Goal: Task Accomplishment & Management: Manage account settings

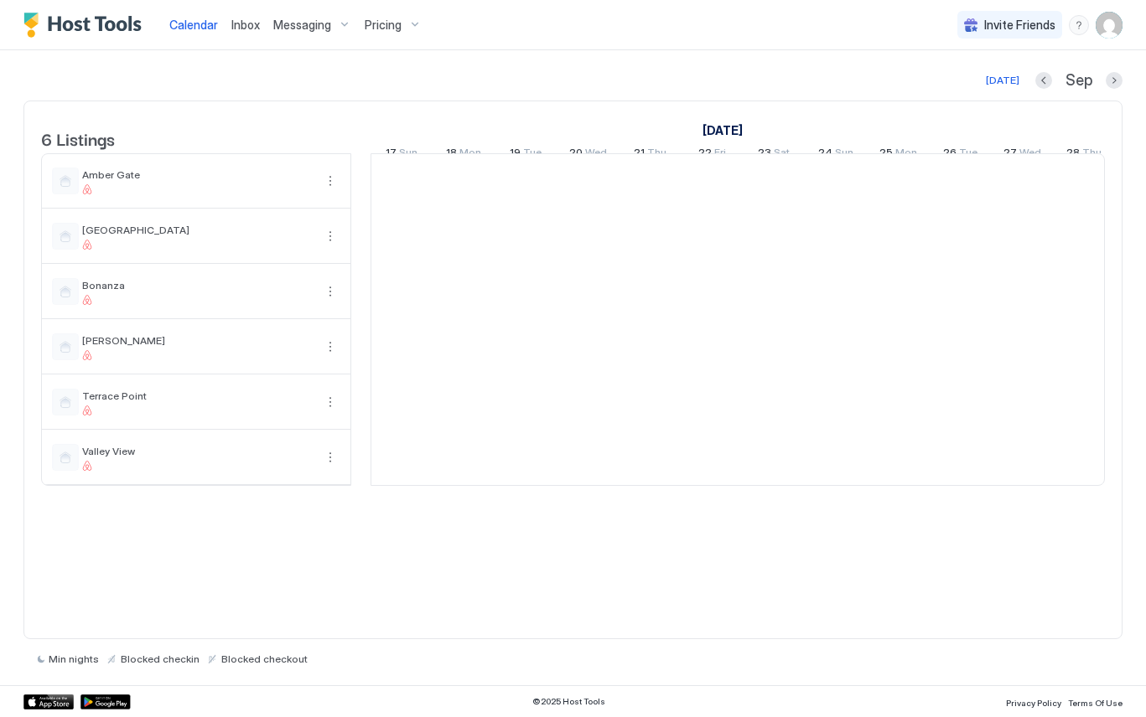
scroll to position [0, 931]
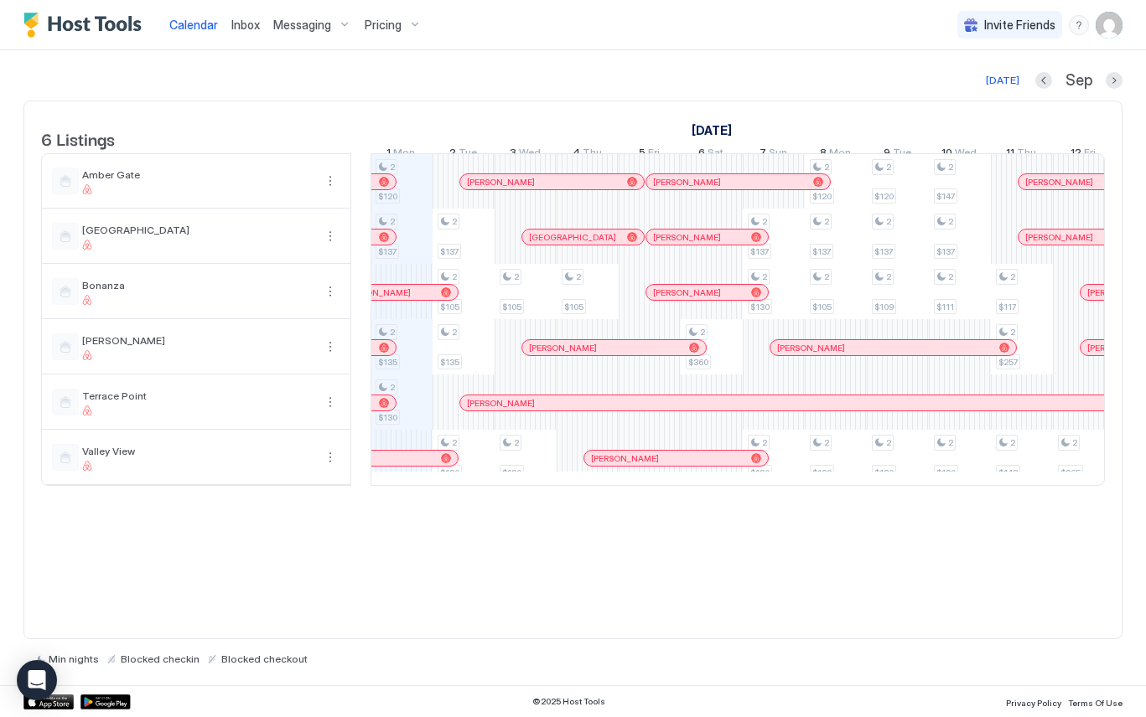
click at [331, 23] on div "Messaging" at bounding box center [312, 25] width 91 height 28
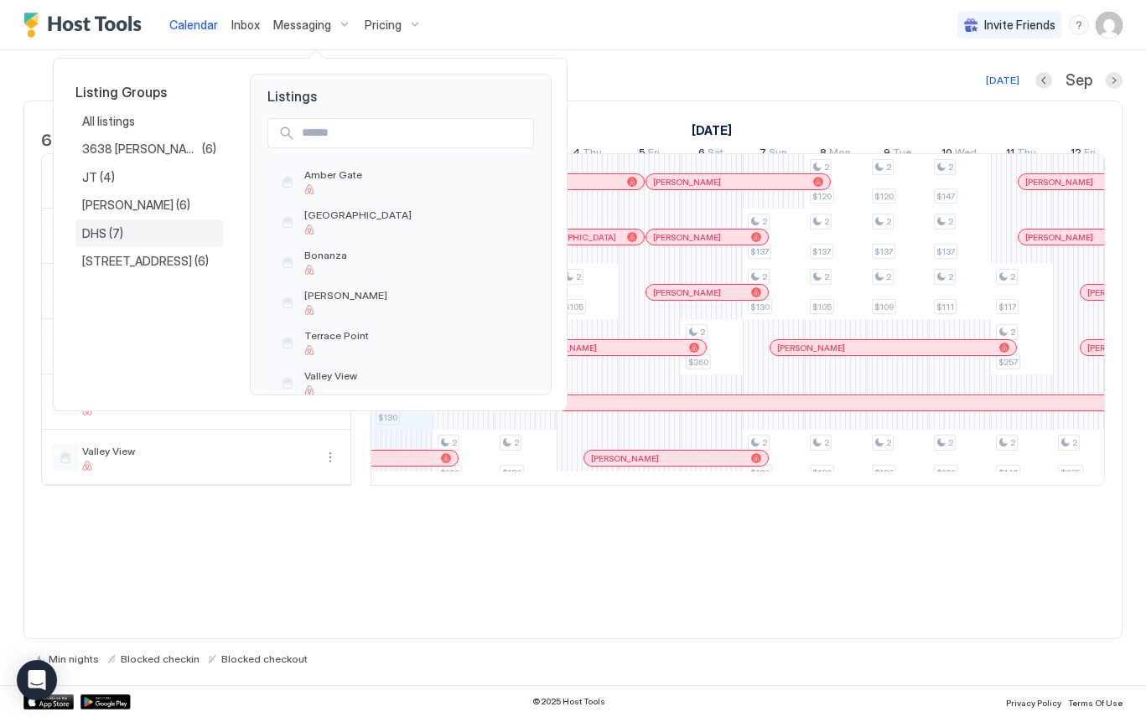
click at [136, 237] on div "DHS (7)" at bounding box center [149, 233] width 134 height 15
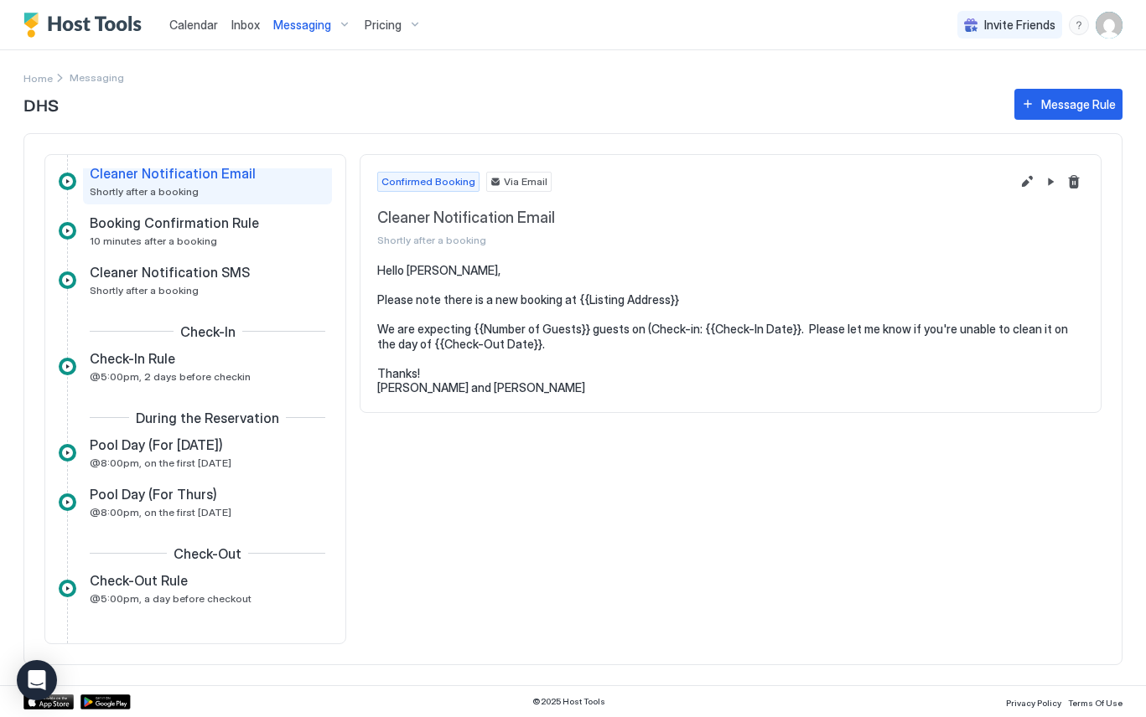
scroll to position [67, 0]
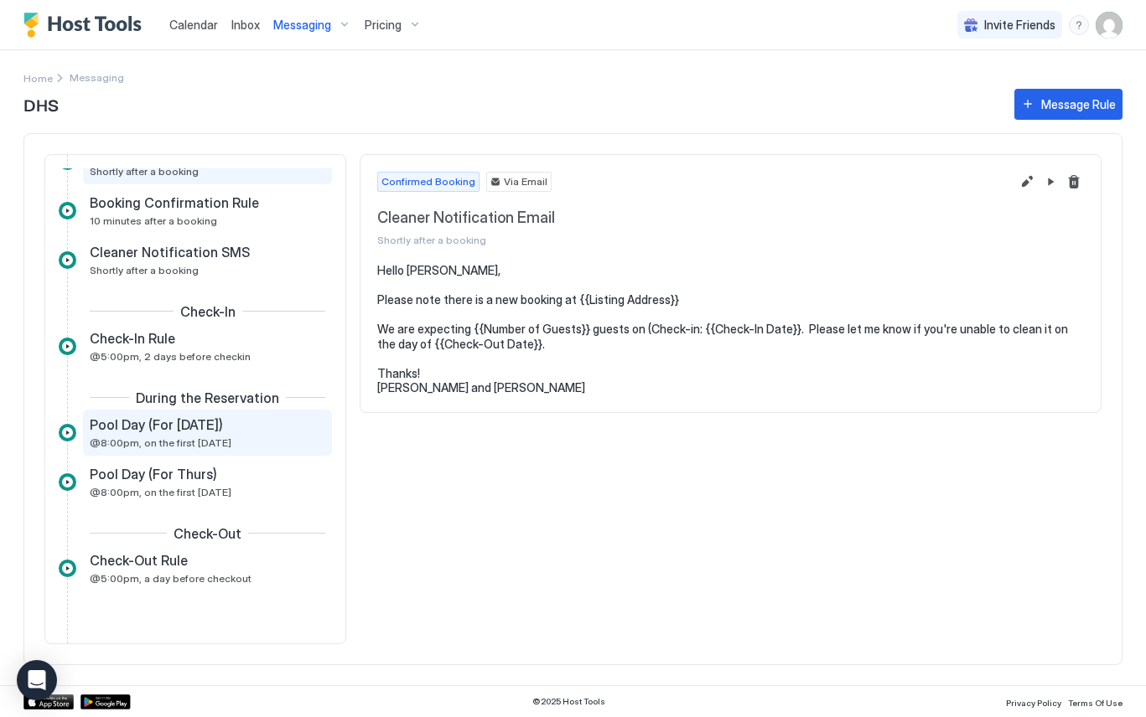
click at [250, 443] on div "Pool Day (For [DATE]) @8:00pm, on the first [DATE]" at bounding box center [196, 433] width 212 height 33
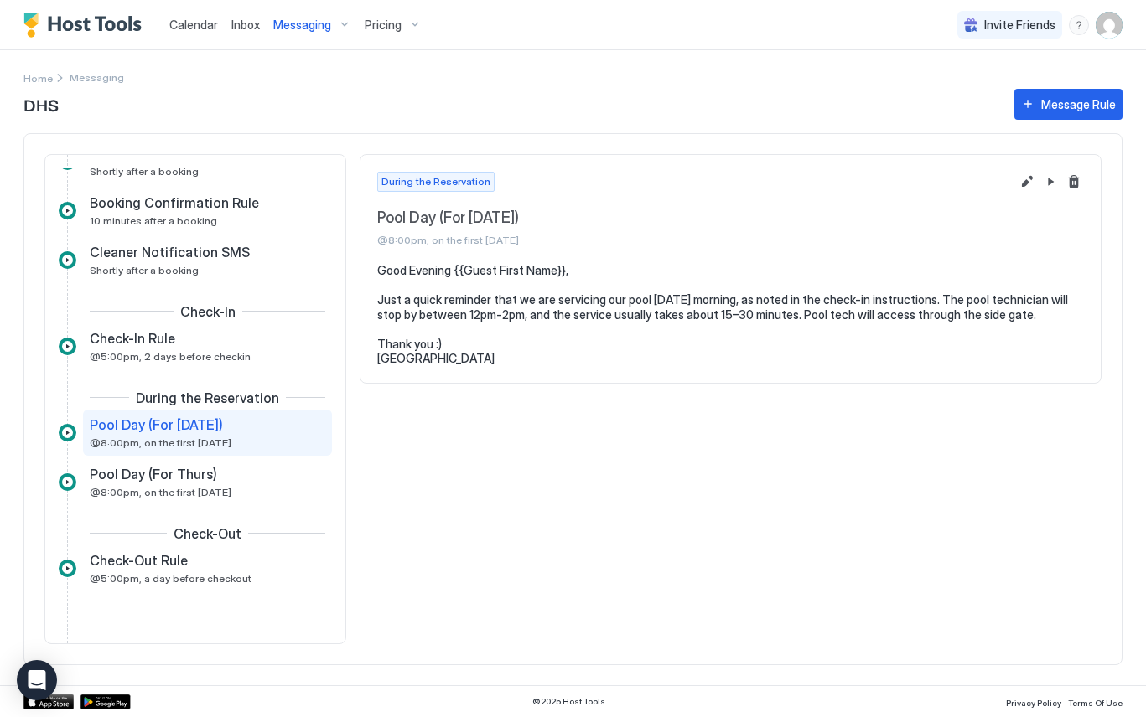
click at [633, 444] on div "During the Reservation Pool Day (For [DATE]) @8:00pm, on the first [DATE] Good …" at bounding box center [731, 399] width 742 height 491
click at [1031, 174] on button "Edit message rule" at bounding box center [1027, 182] width 20 height 20
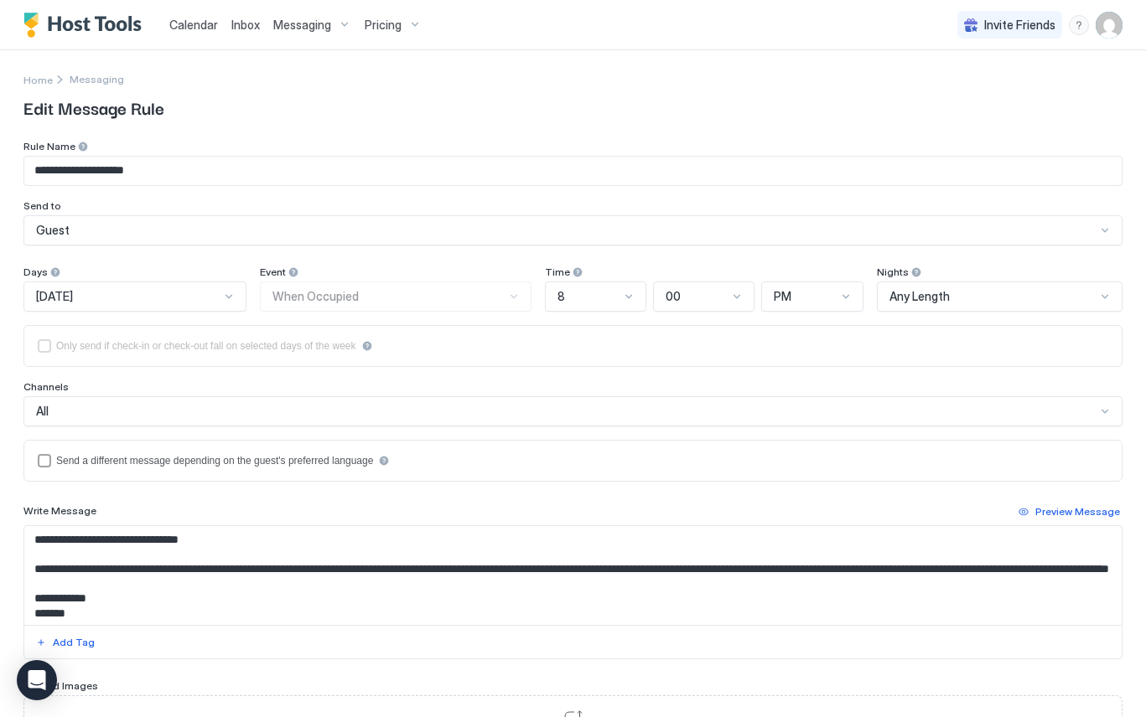
click at [525, 297] on div "Event When Occupied" at bounding box center [396, 289] width 272 height 46
click at [44, 345] on div "isLimited" at bounding box center [44, 345] width 13 height 13
click at [390, 455] on div "languagesEnabled" at bounding box center [384, 461] width 12 height 12
click at [402, 349] on div "Only send if check-in or check-out fall on selected days of the week" at bounding box center [573, 345] width 1070 height 13
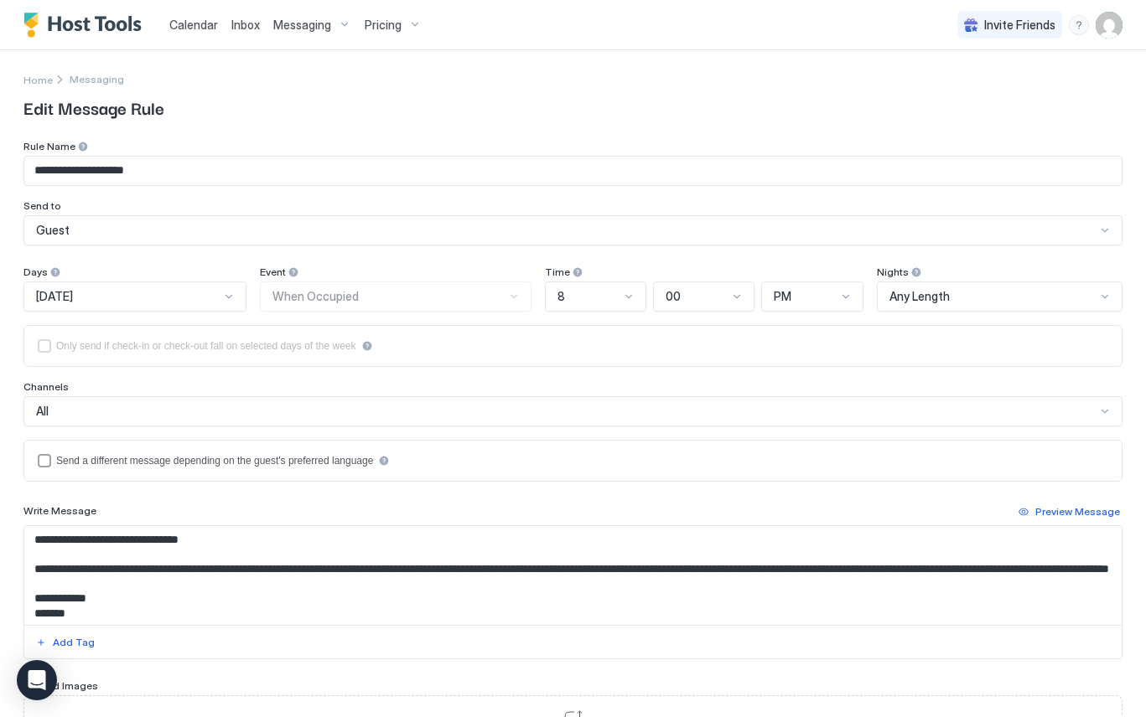
click at [373, 347] on div "isLimited" at bounding box center [367, 346] width 12 height 12
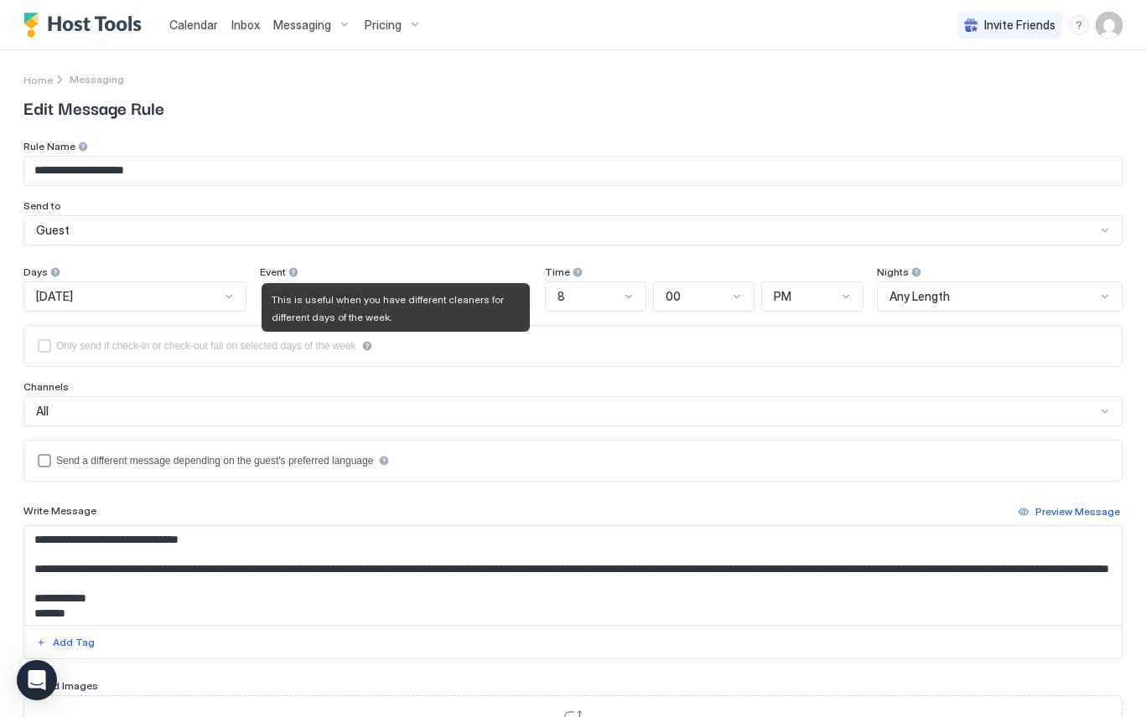
click at [433, 352] on div "Only send if check-in or check-out fall on selected days of the week" at bounding box center [573, 345] width 1070 height 13
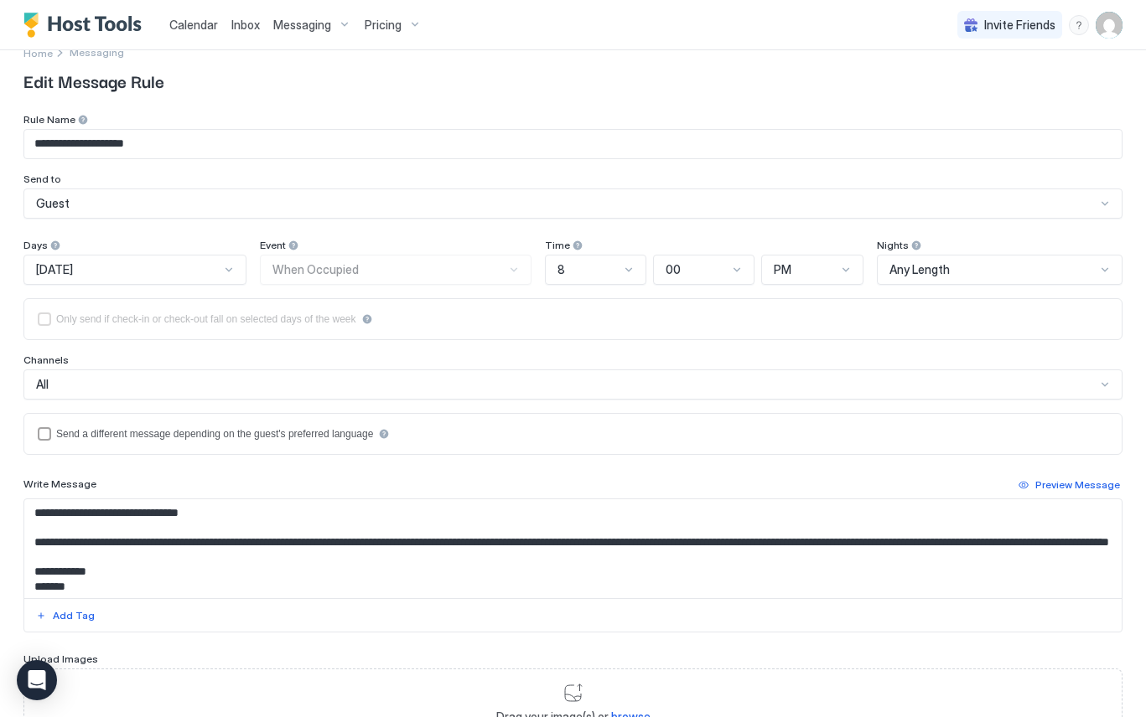
scroll to position [18, 0]
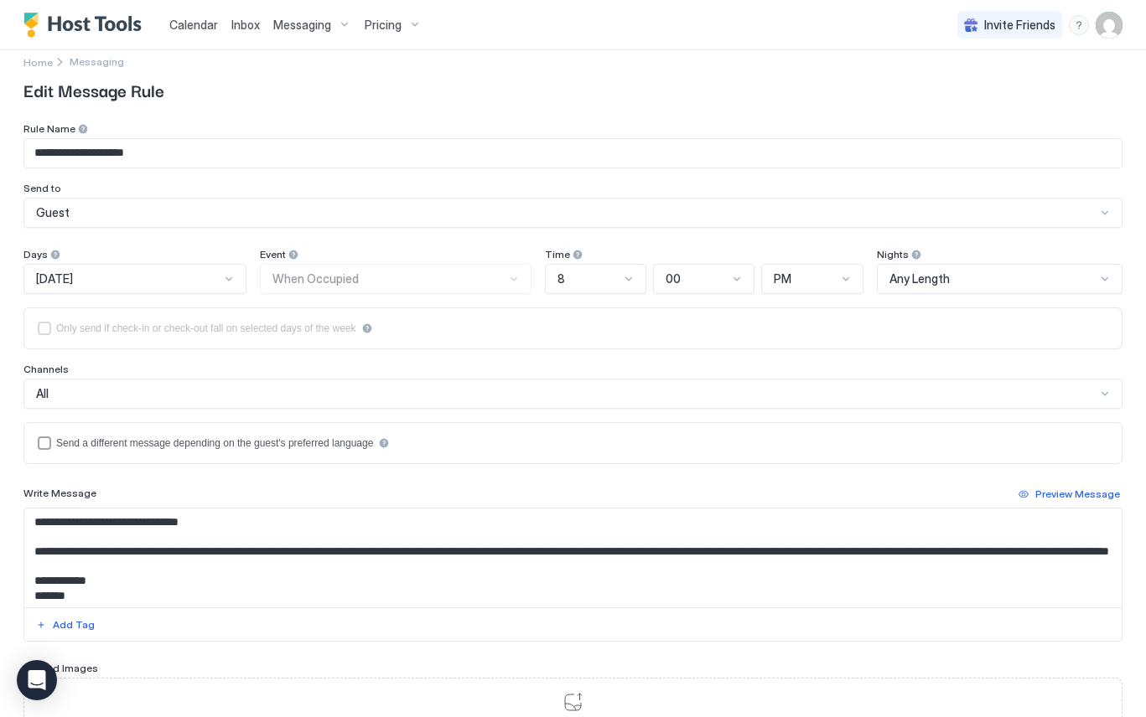
click at [523, 281] on div "Event When Occupied" at bounding box center [396, 271] width 272 height 46
click at [606, 150] on input "**********" at bounding box center [572, 153] width 1097 height 28
